Goal: Information Seeking & Learning: Check status

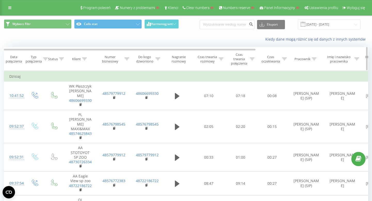
click at [74, 59] on div "Klient" at bounding box center [76, 59] width 9 height 4
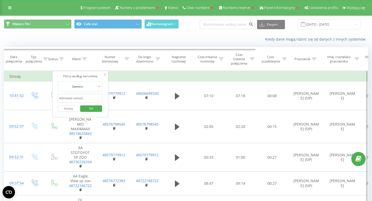
click at [74, 99] on input "text" at bounding box center [81, 98] width 46 height 9
paste input "600645238"
type input "600645238"
click button "OK" at bounding box center [91, 109] width 22 height 6
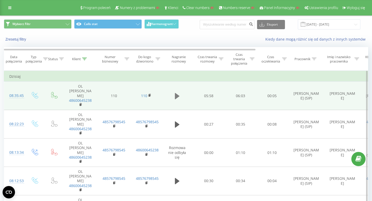
click at [177, 95] on icon at bounding box center [177, 96] width 5 height 6
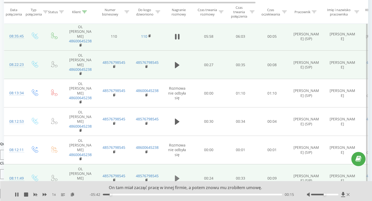
click at [178, 175] on icon at bounding box center [177, 178] width 5 height 7
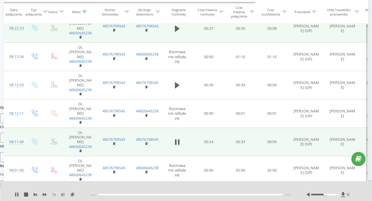
scroll to position [98, 0]
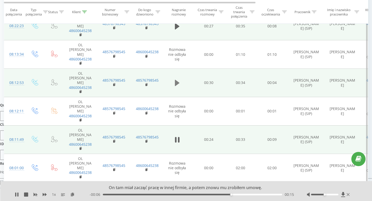
click at [176, 80] on icon at bounding box center [177, 83] width 5 height 6
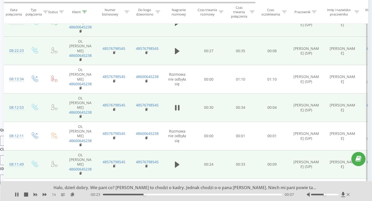
scroll to position [73, 0]
click at [178, 105] on icon at bounding box center [179, 108] width 2 height 6
click at [80, 116] on rect at bounding box center [81, 117] width 2 height 2
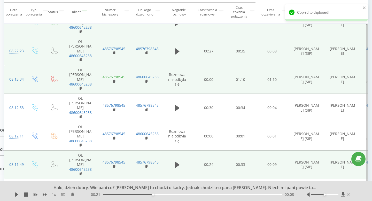
scroll to position [0, 0]
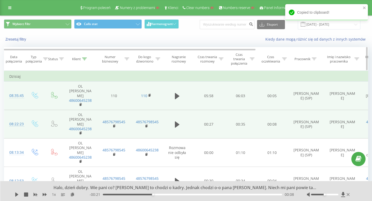
click at [77, 60] on div "Klient" at bounding box center [76, 59] width 9 height 4
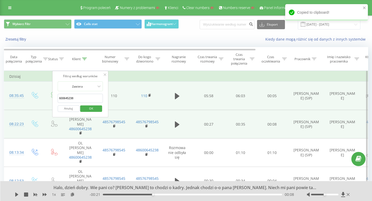
click at [80, 96] on input "600645238" at bounding box center [81, 98] width 46 height 9
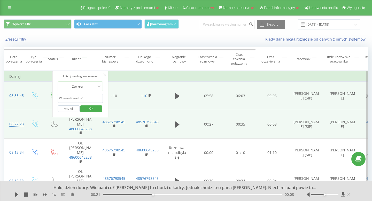
paste input "32 368 8629"
type input "323688629"
click button "OK" at bounding box center [91, 109] width 22 height 6
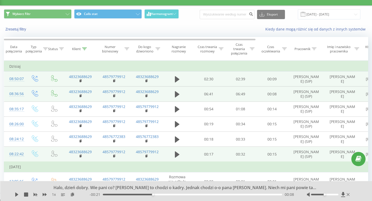
scroll to position [13, 0]
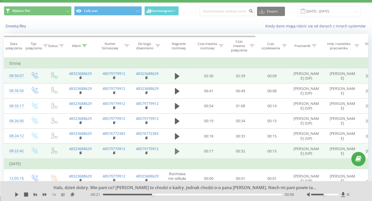
click at [176, 152] on icon at bounding box center [177, 151] width 5 height 6
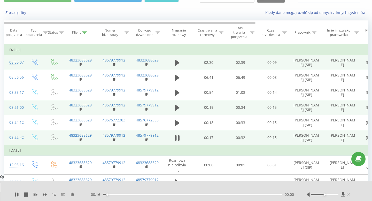
scroll to position [28, 0]
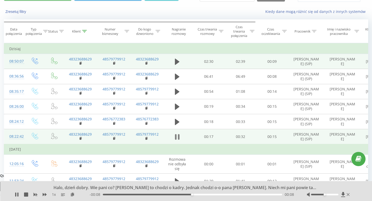
click at [177, 137] on icon at bounding box center [177, 136] width 5 height 7
click at [80, 138] on rect at bounding box center [81, 139] width 2 height 2
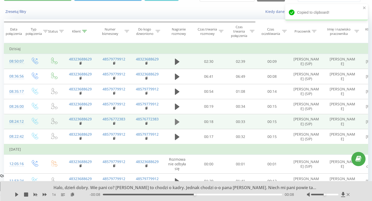
click at [177, 123] on icon at bounding box center [177, 122] width 5 height 6
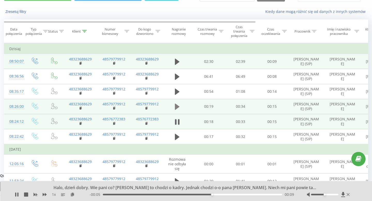
click at [177, 105] on icon at bounding box center [177, 107] width 5 height 6
click at [177, 105] on icon at bounding box center [177, 106] width 5 height 7
